Goal: Find specific fact: Find specific page/section

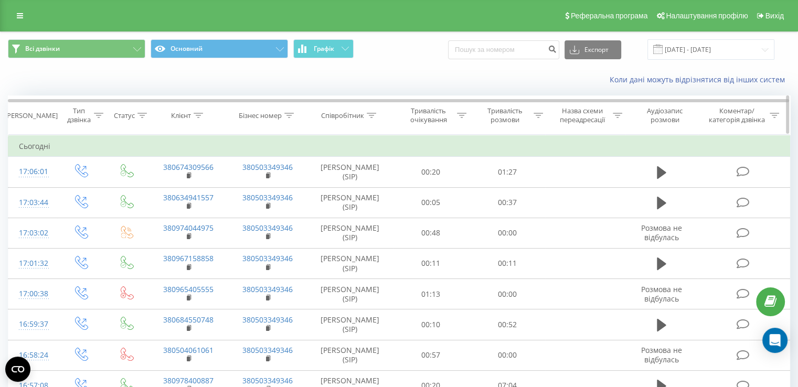
click at [371, 114] on icon at bounding box center [371, 115] width 9 height 5
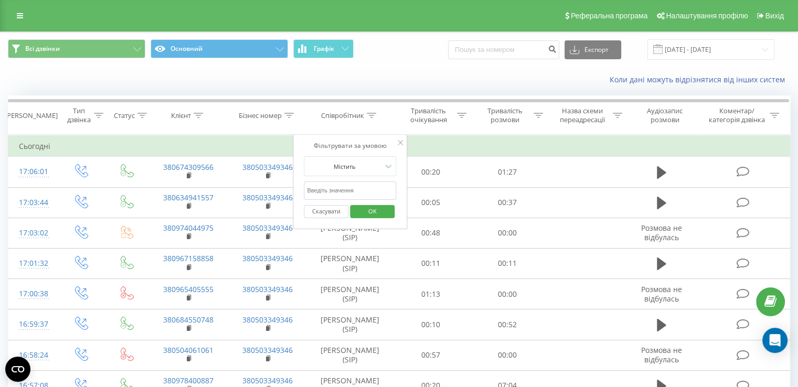
click at [407, 56] on div "Всі дзвінки Основний Графік Експорт .csv .xls .xlsx [DATE] - [DATE]" at bounding box center [399, 49] width 782 height 20
click at [400, 137] on div "Фільтрувати за умовою Містить Скасувати OK" at bounding box center [350, 182] width 114 height 94
click at [400, 143] on icon at bounding box center [400, 142] width 5 height 5
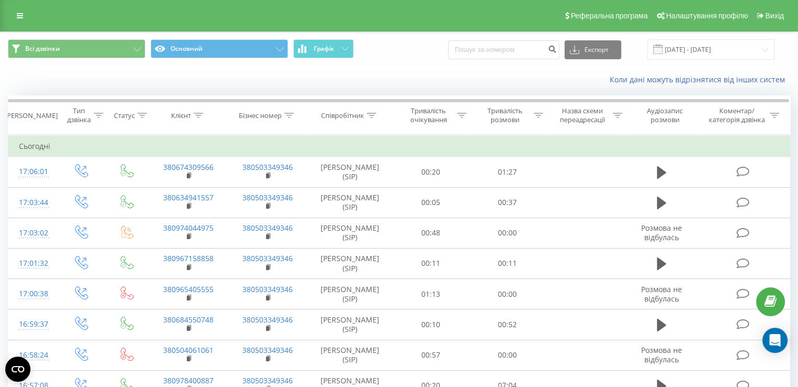
click at [456, 47] on div "Всі дзвінки Основний Графік Експорт .csv .xls .xlsx [DATE] - [DATE]" at bounding box center [399, 49] width 782 height 20
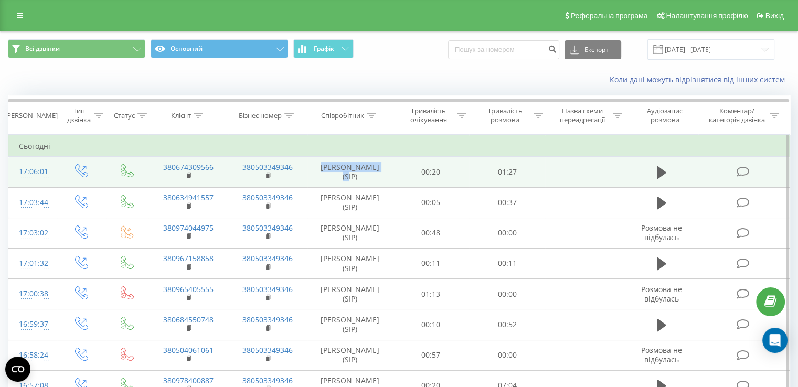
drag, startPoint x: 328, startPoint y: 165, endPoint x: 354, endPoint y: 178, distance: 28.9
click at [354, 178] on td "[PERSON_NAME] (SIP)" at bounding box center [350, 172] width 86 height 30
copy td "[PERSON_NAME]"
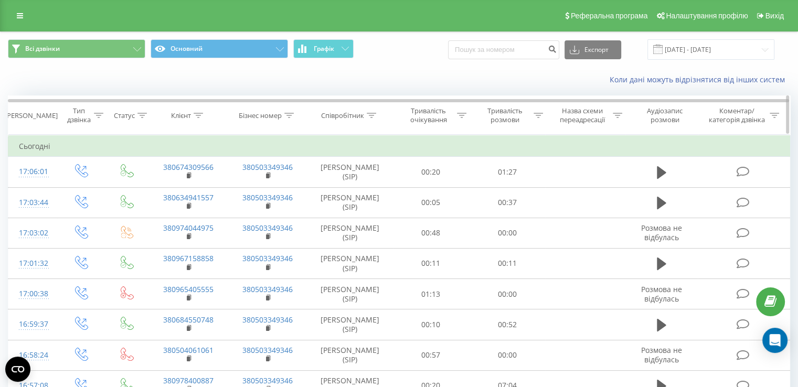
click at [369, 114] on icon at bounding box center [371, 115] width 9 height 5
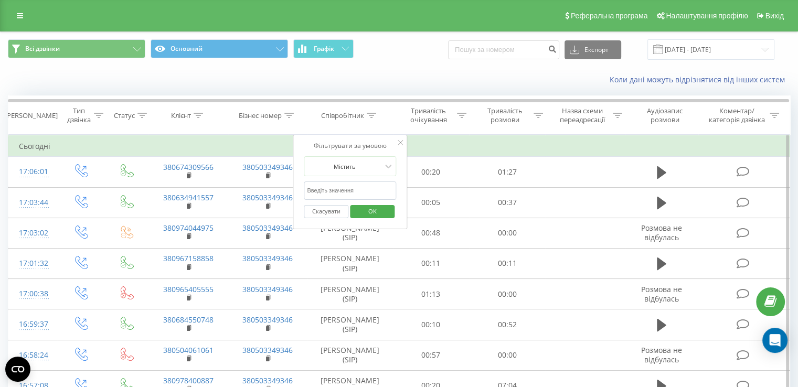
click at [444, 143] on td "Сьогодні" at bounding box center [399, 146] width 782 height 21
